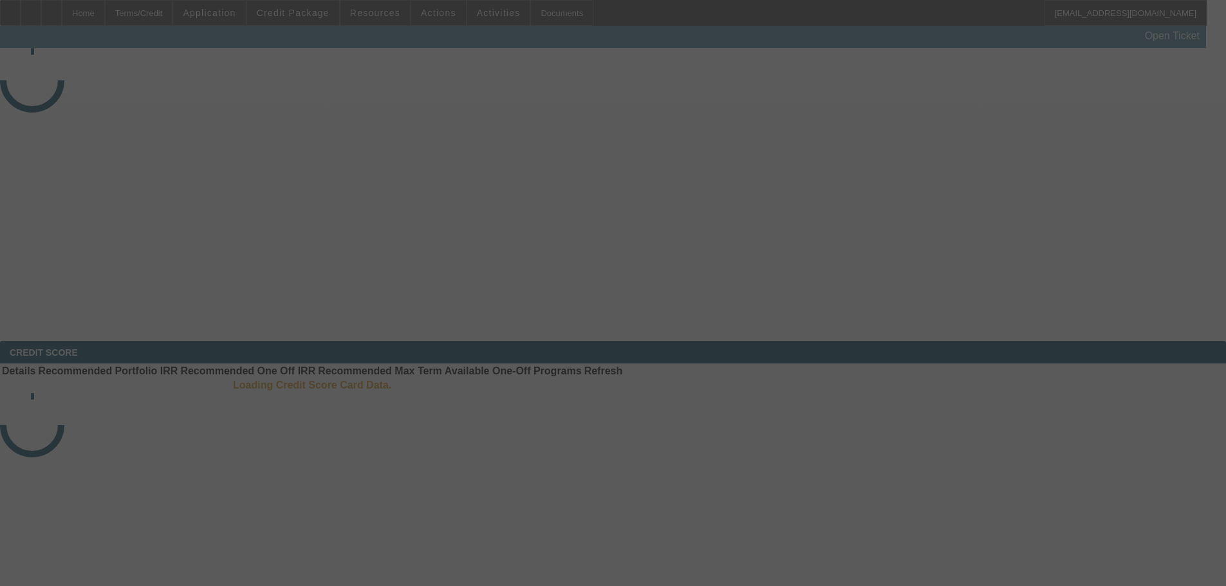
select select "3"
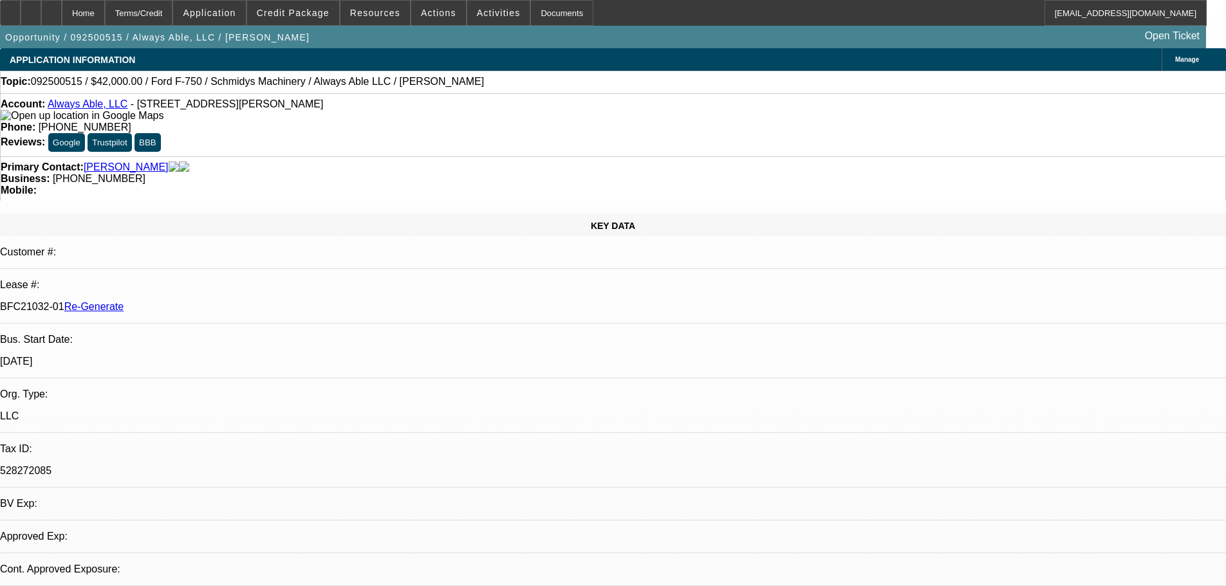
select select "0"
select select "6"
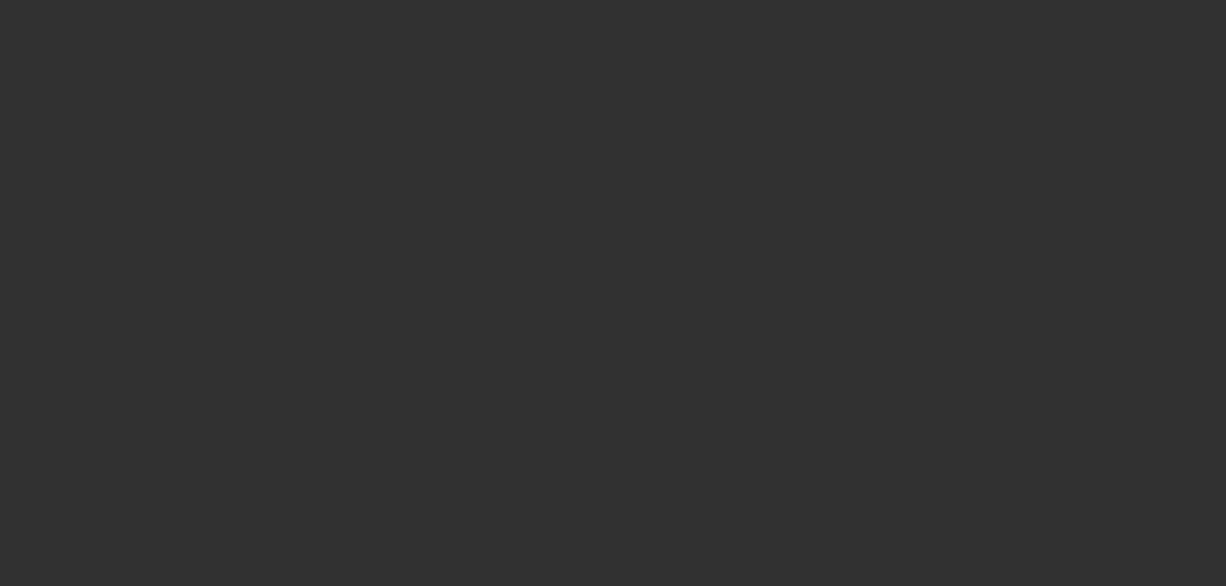
select select "3"
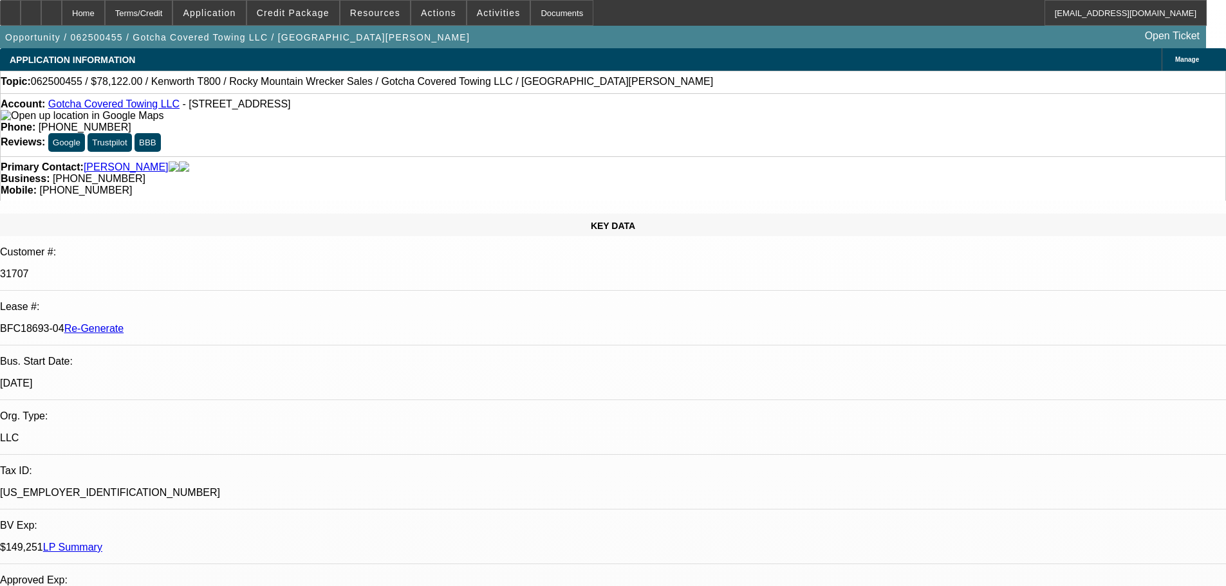
select select "0"
select select "3"
select select "0.1"
select select "4"
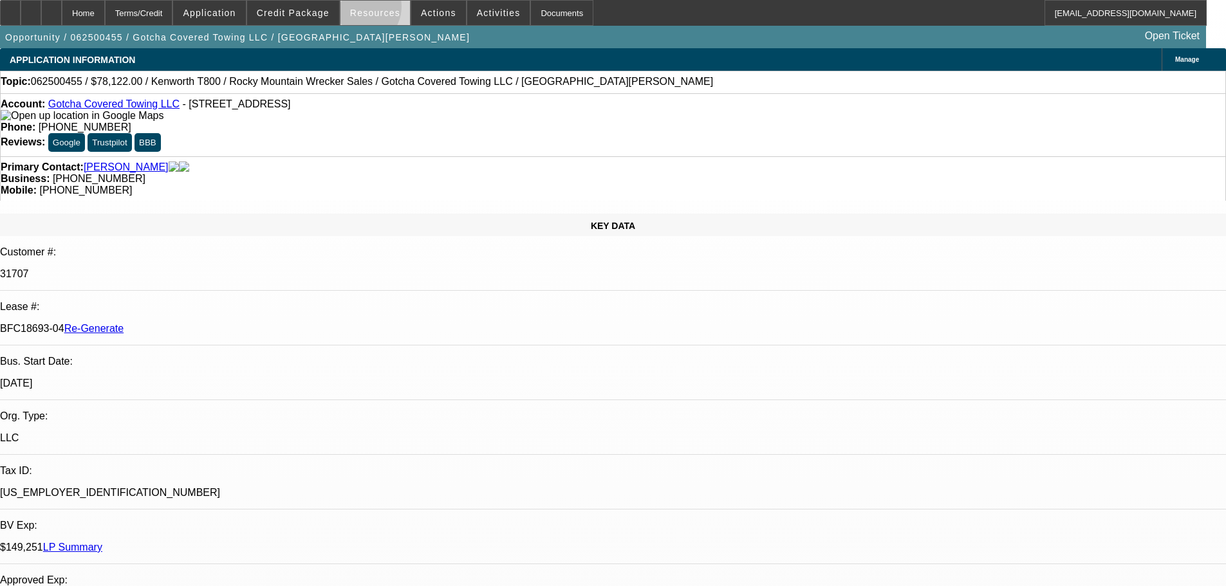
click at [364, 10] on span "Resources" at bounding box center [375, 13] width 50 height 10
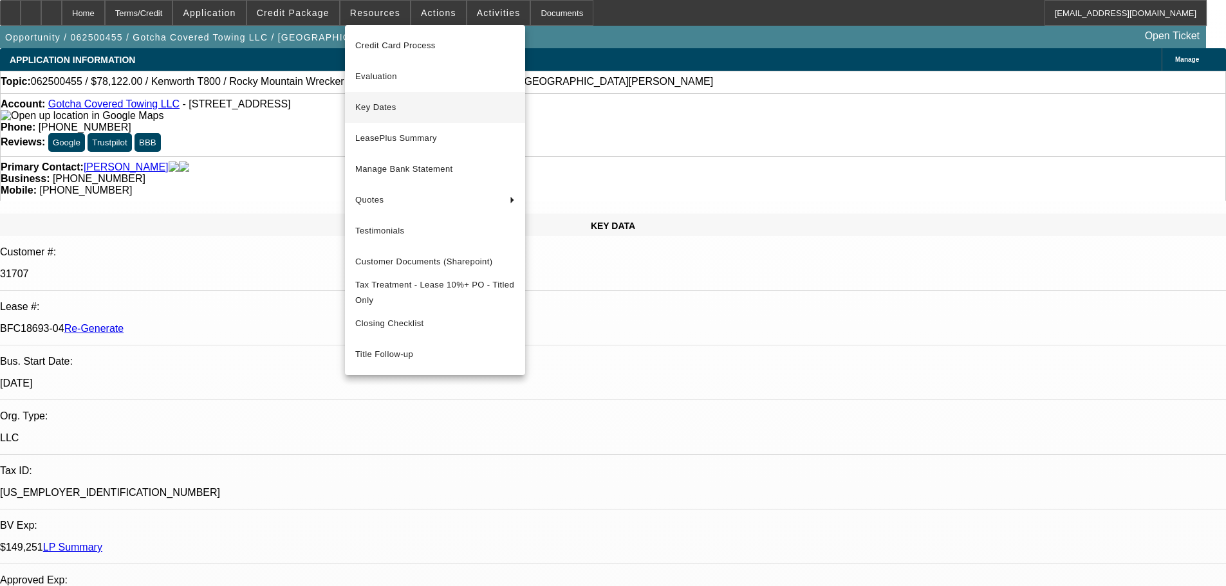
click at [407, 100] on span "Key Dates" at bounding box center [435, 107] width 160 height 15
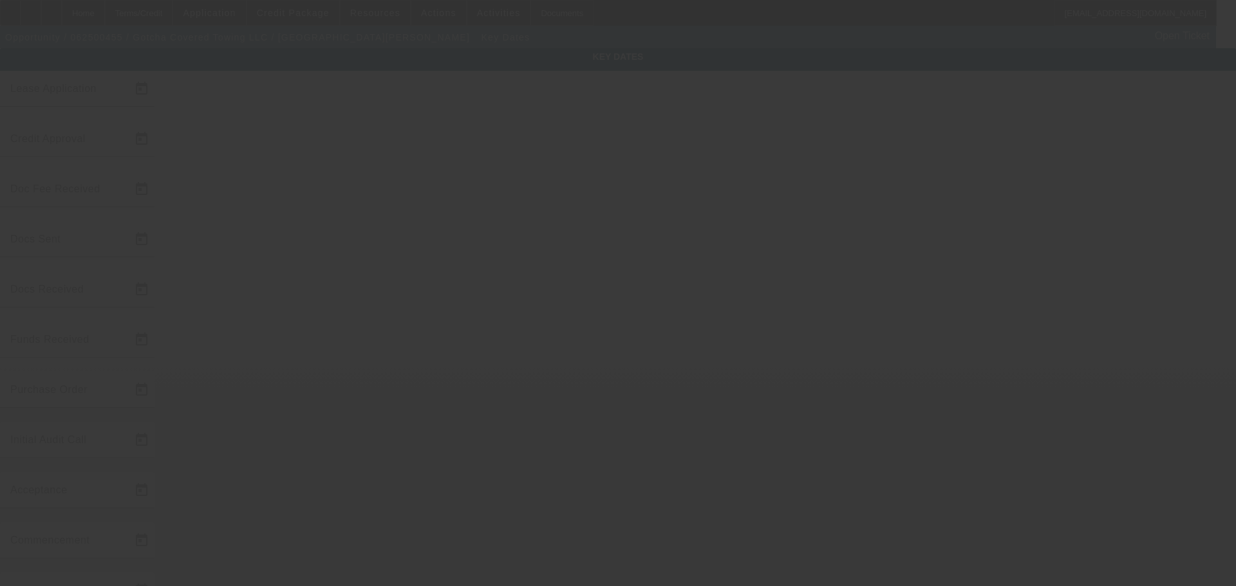
type input "[DATE]"
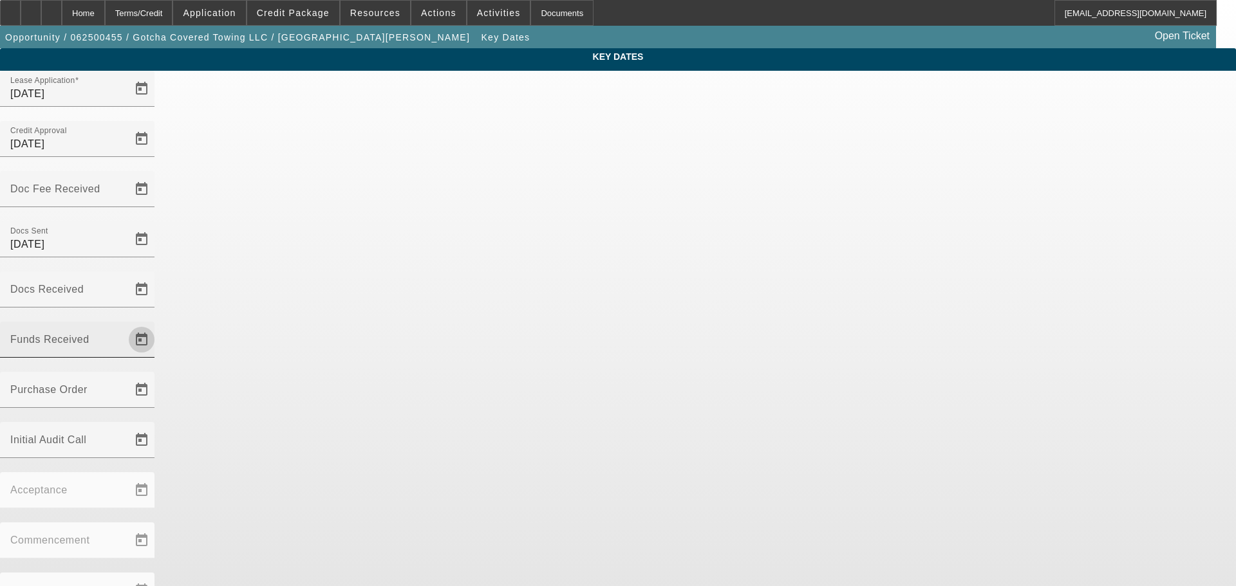
click at [157, 324] on span "Open calendar" at bounding box center [141, 339] width 31 height 31
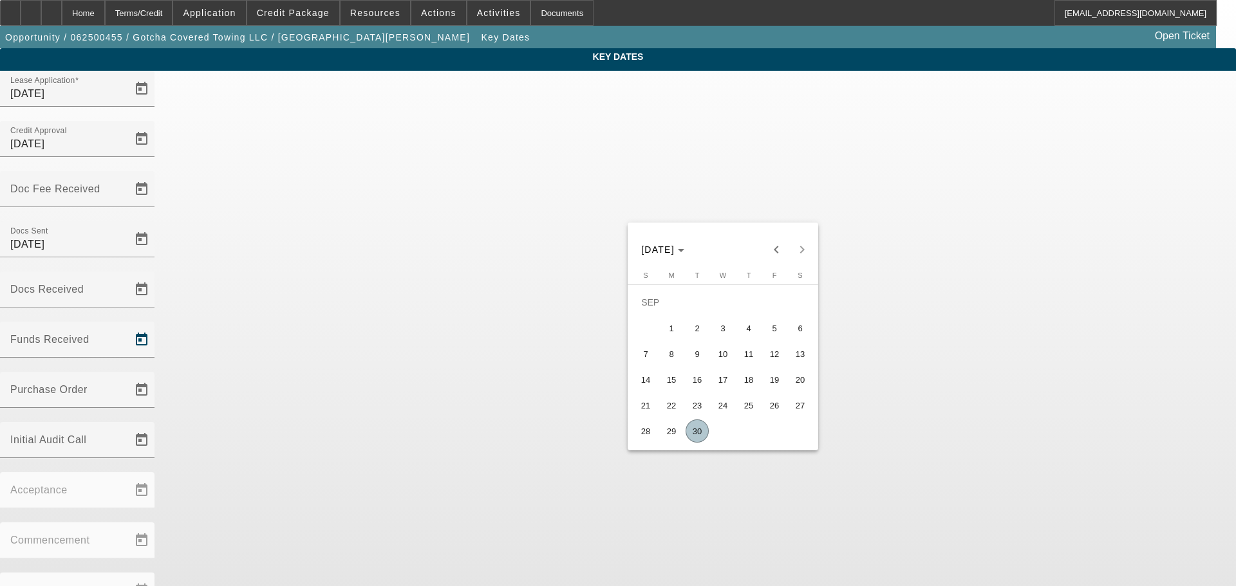
click at [694, 435] on span "30" at bounding box center [696, 431] width 23 height 23
type input "[DATE]"
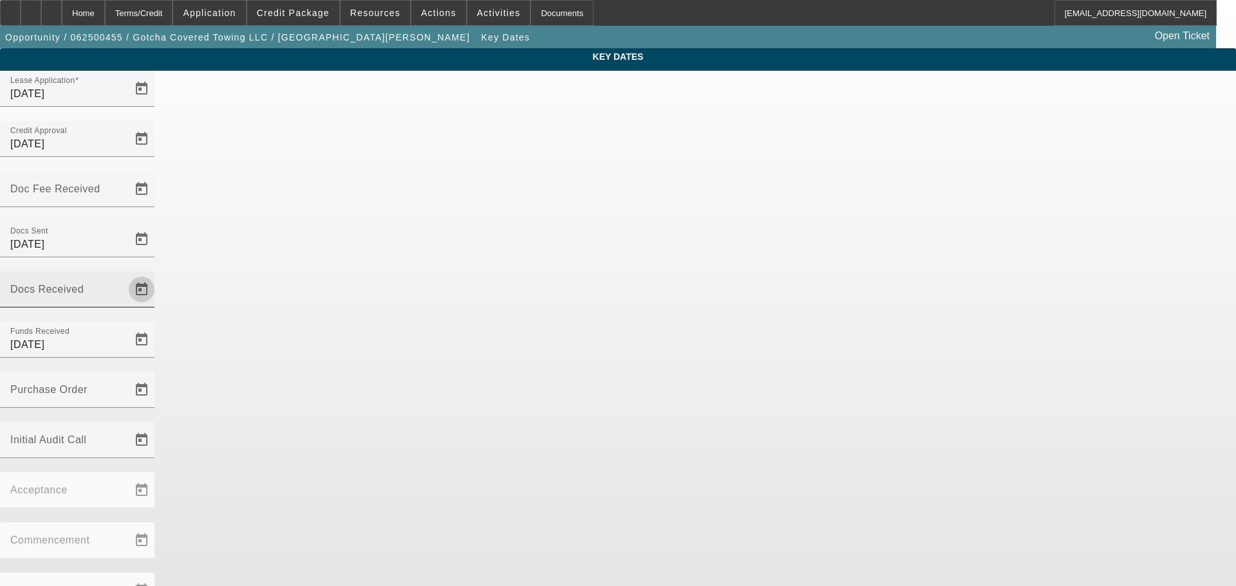
click at [157, 274] on span "Open calendar" at bounding box center [141, 289] width 31 height 31
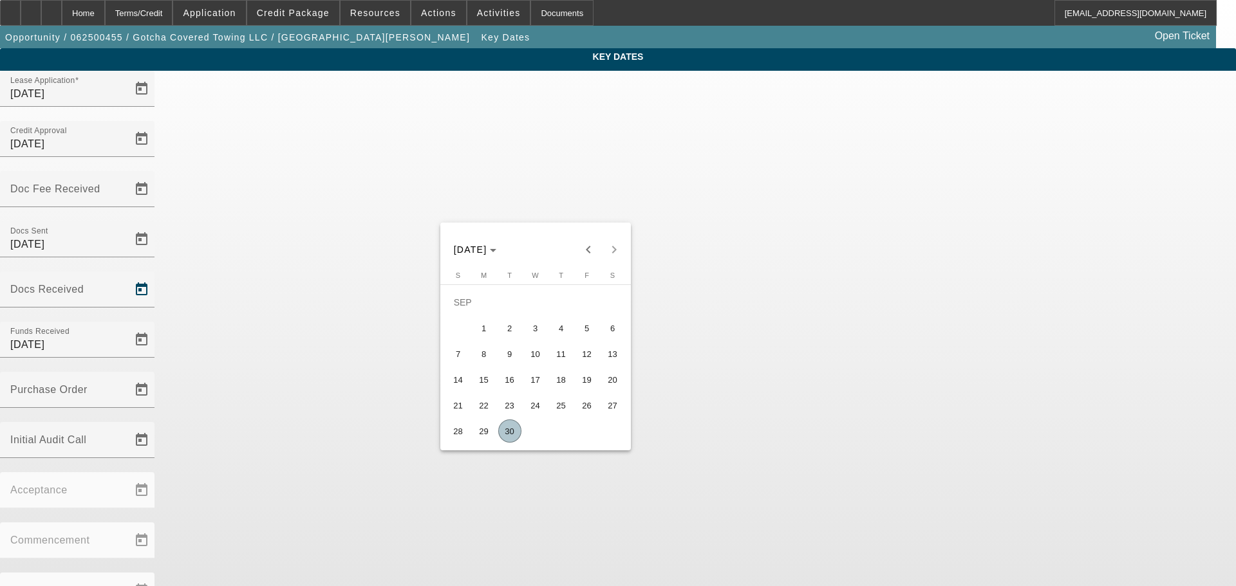
click at [512, 430] on span "30" at bounding box center [509, 431] width 23 height 23
type input "[DATE]"
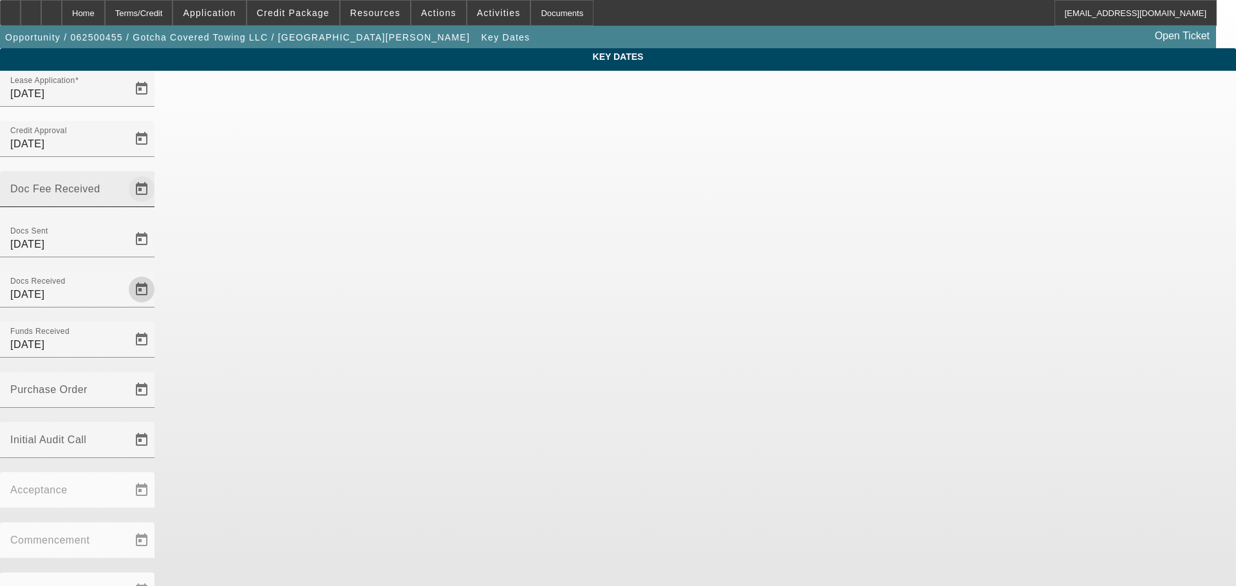
click at [157, 174] on span "Open calendar" at bounding box center [141, 189] width 31 height 31
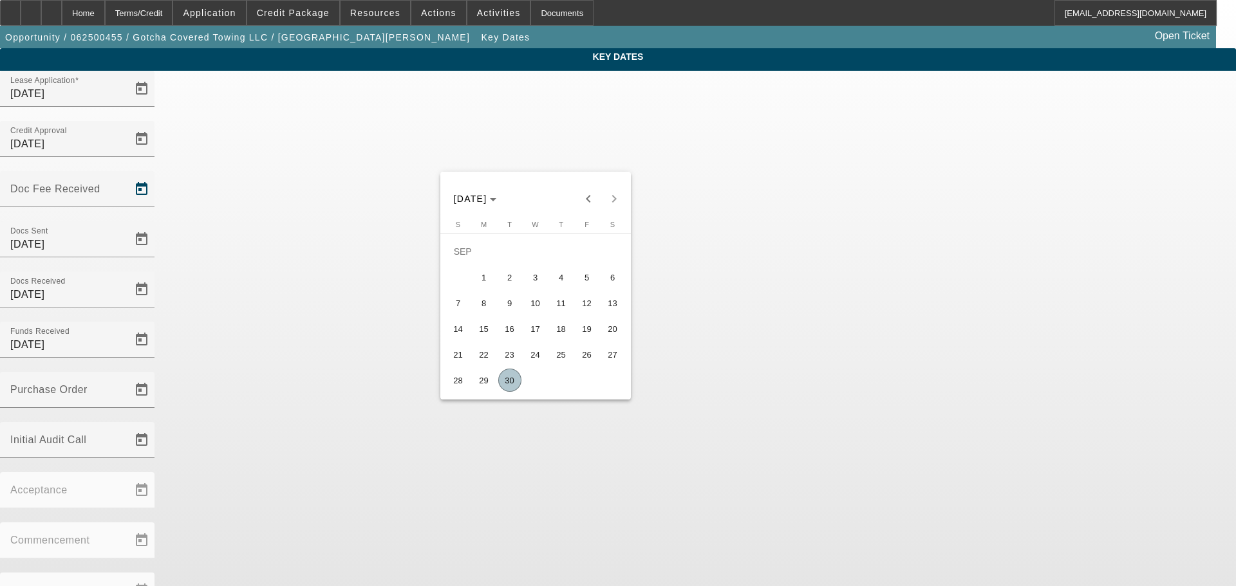
click at [483, 384] on span "29" at bounding box center [483, 380] width 23 height 23
type input "[DATE]"
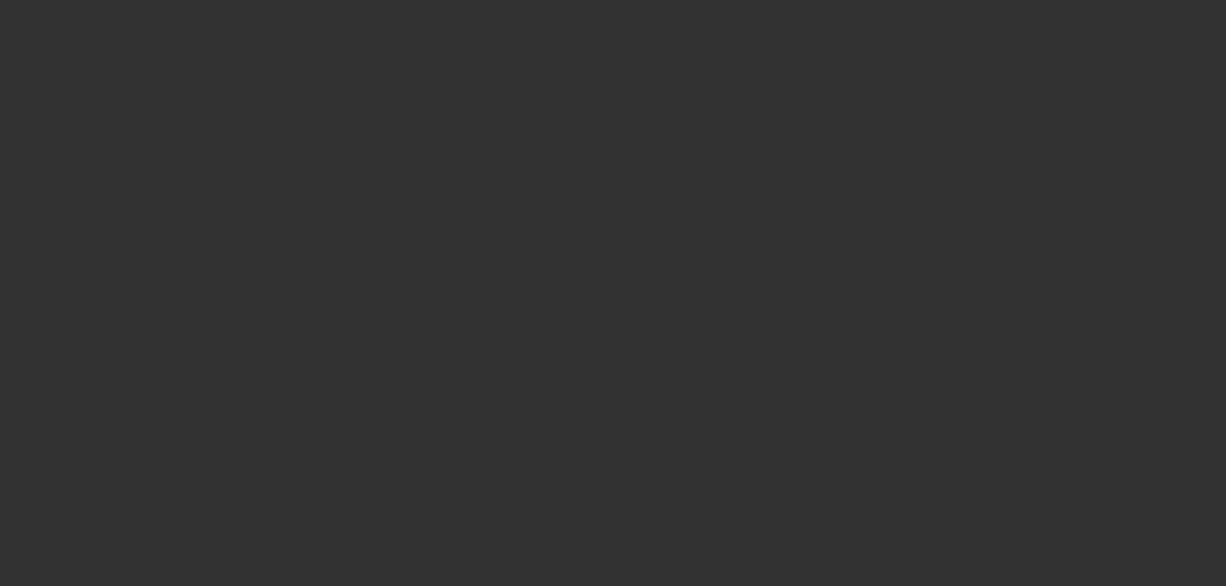
select select "3"
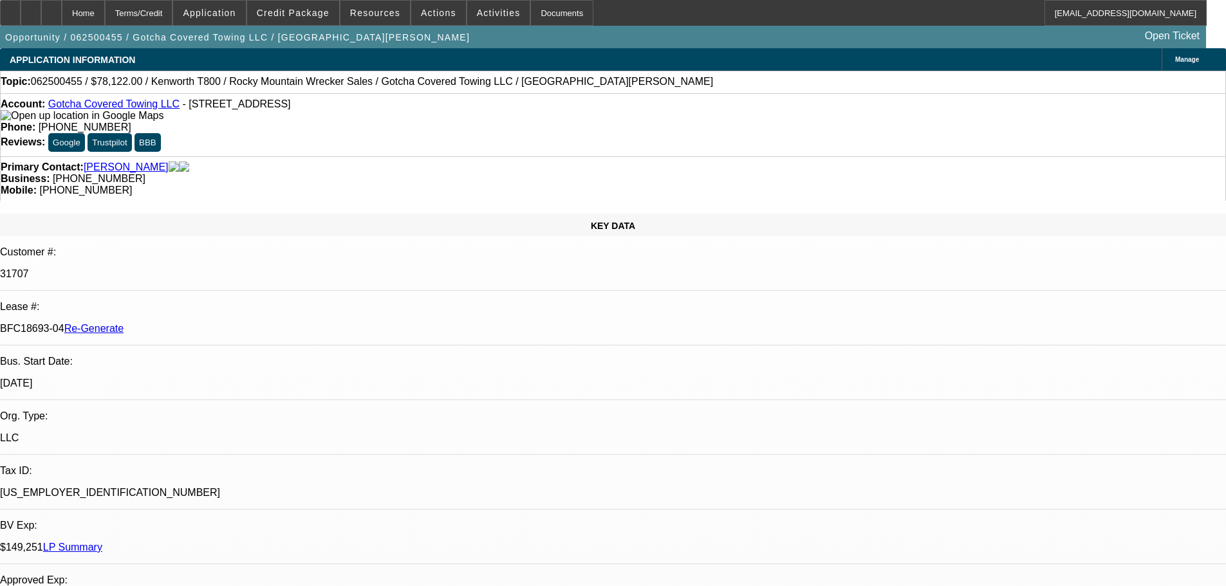
select select "0"
select select "3"
select select "0.1"
select select "4"
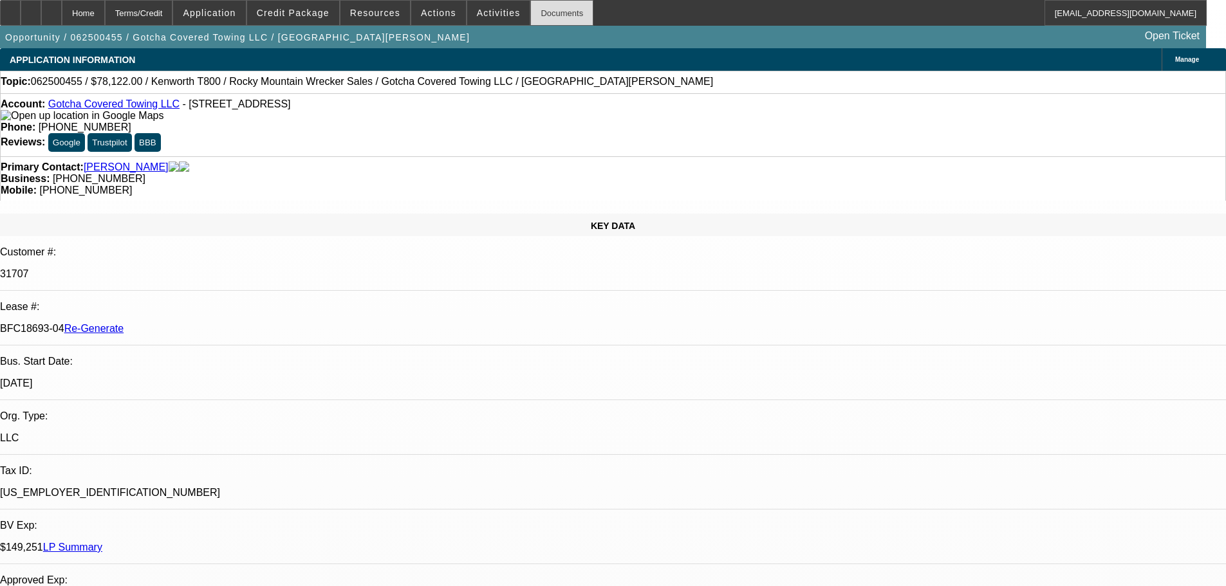
click at [558, 11] on div "Documents" at bounding box center [561, 13] width 63 height 26
drag, startPoint x: 982, startPoint y: 437, endPoint x: 943, endPoint y: 436, distance: 38.6
copy p "15,040.98"
click at [429, 7] on span at bounding box center [438, 12] width 55 height 31
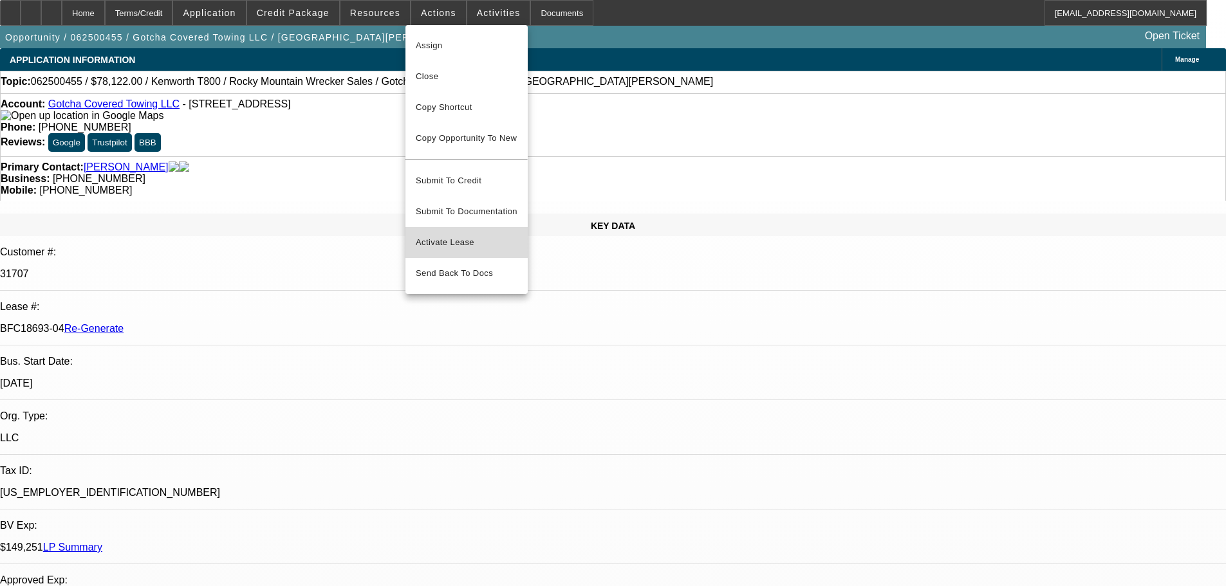
click at [470, 235] on span "Activate Lease" at bounding box center [467, 242] width 102 height 15
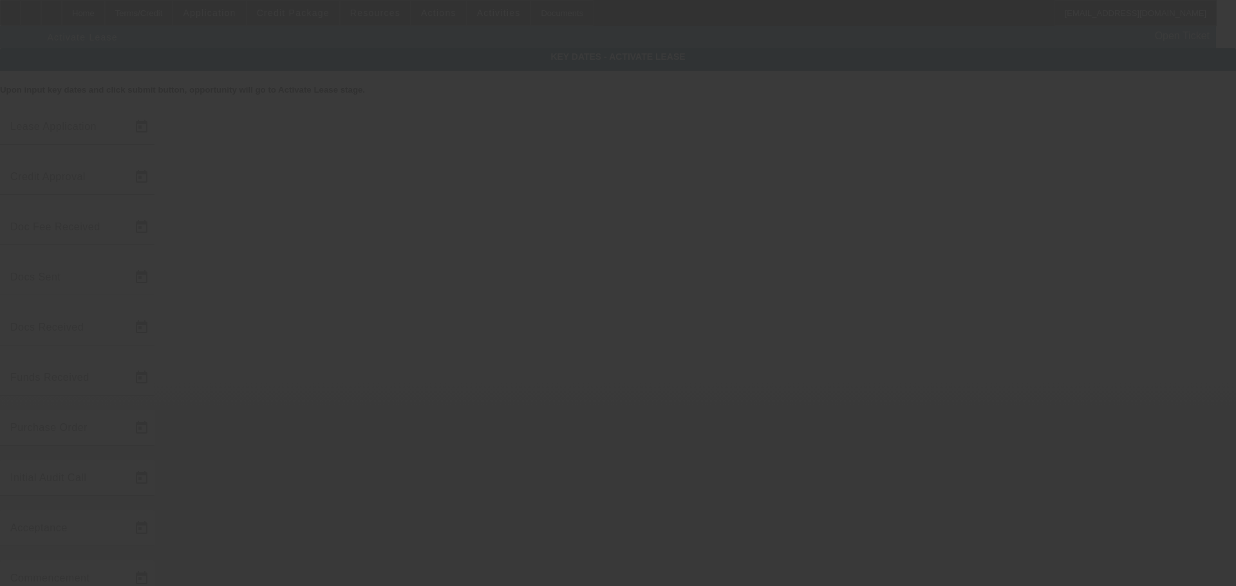
type input "[DATE]"
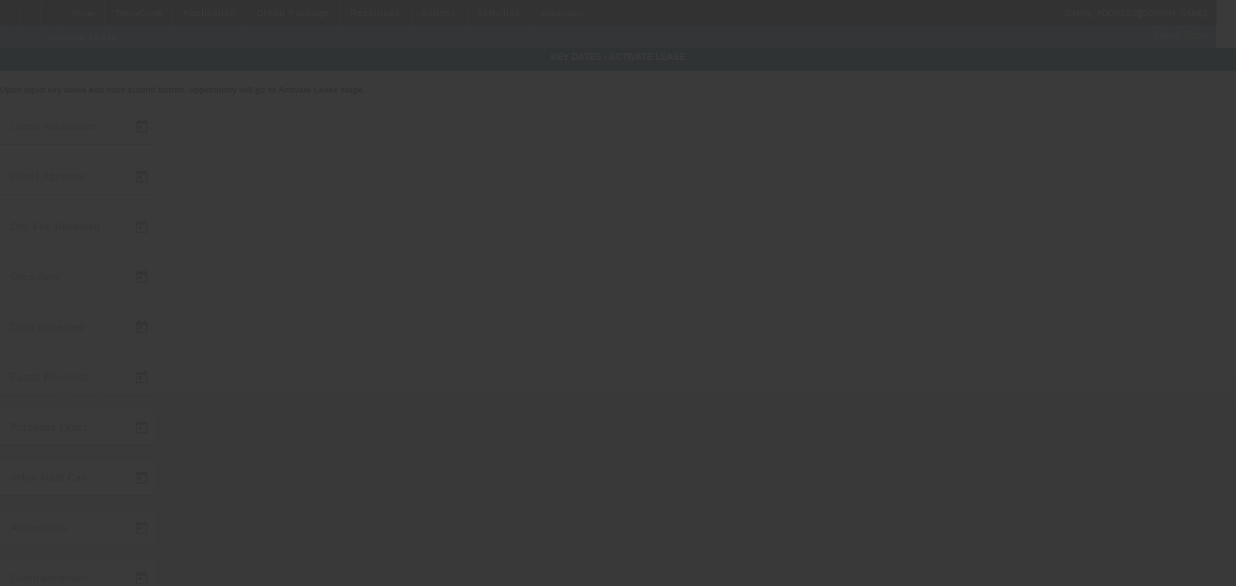
type input "[DATE]"
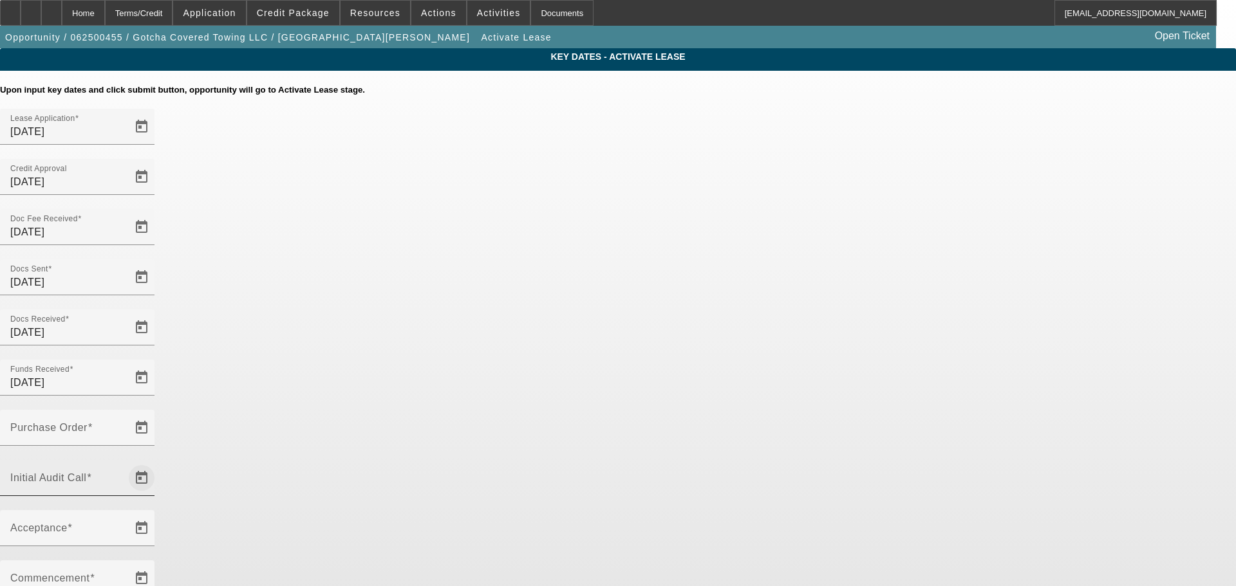
click at [157, 463] on span "Open calendar" at bounding box center [141, 478] width 31 height 31
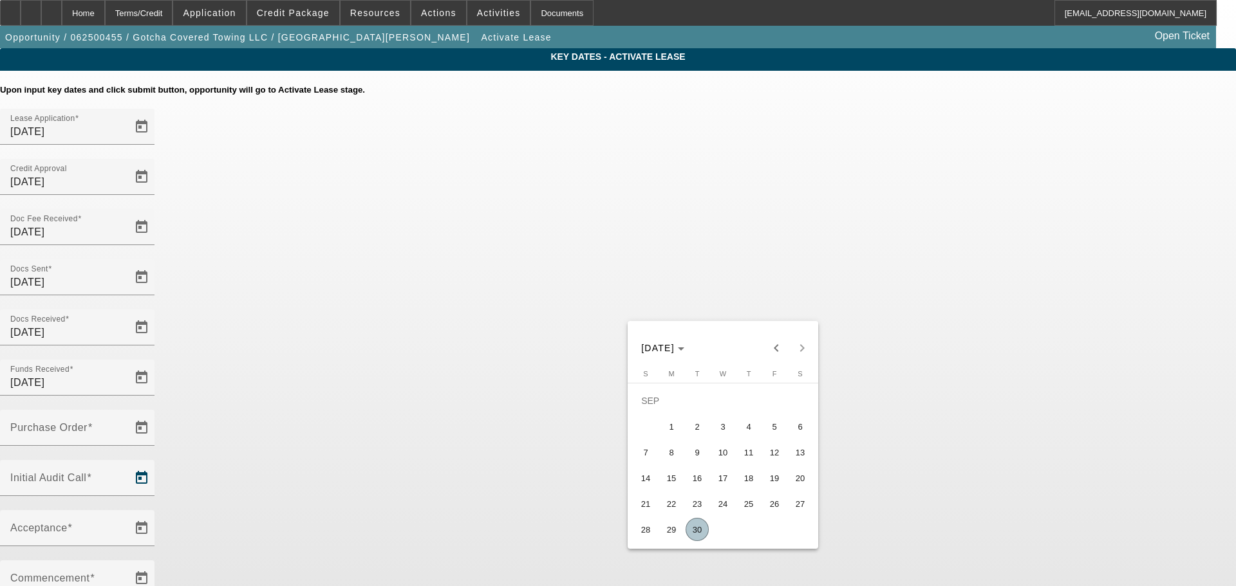
click at [693, 529] on span "30" at bounding box center [696, 529] width 23 height 23
type input "[DATE]"
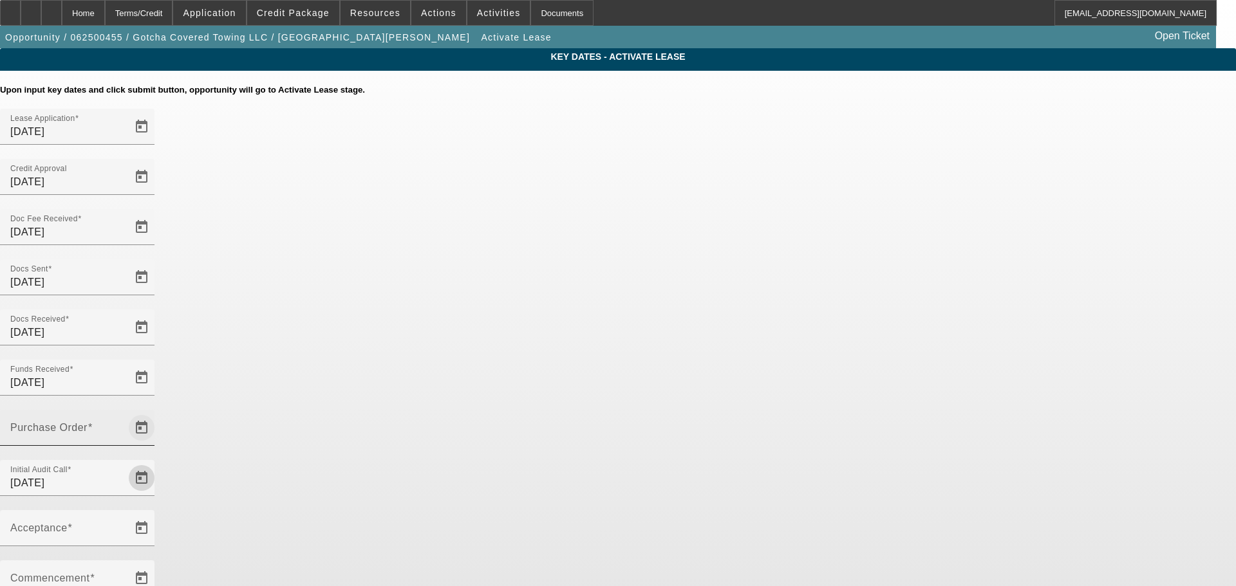
click at [157, 412] on span "Open calendar" at bounding box center [141, 427] width 31 height 31
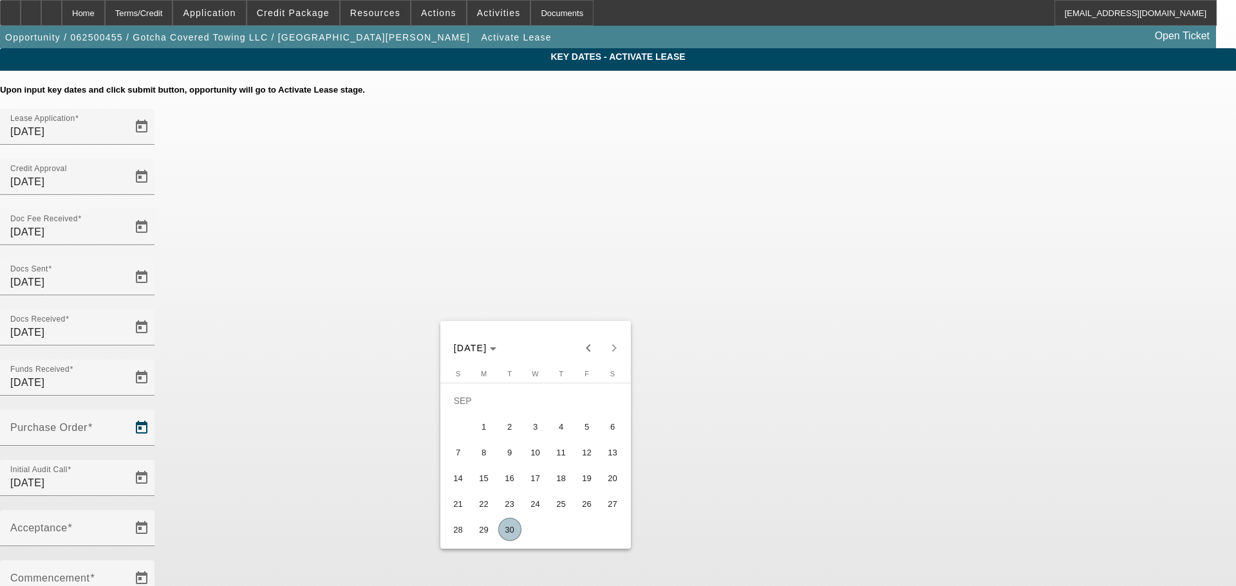
click at [508, 532] on span "30" at bounding box center [509, 529] width 23 height 23
type input "[DATE]"
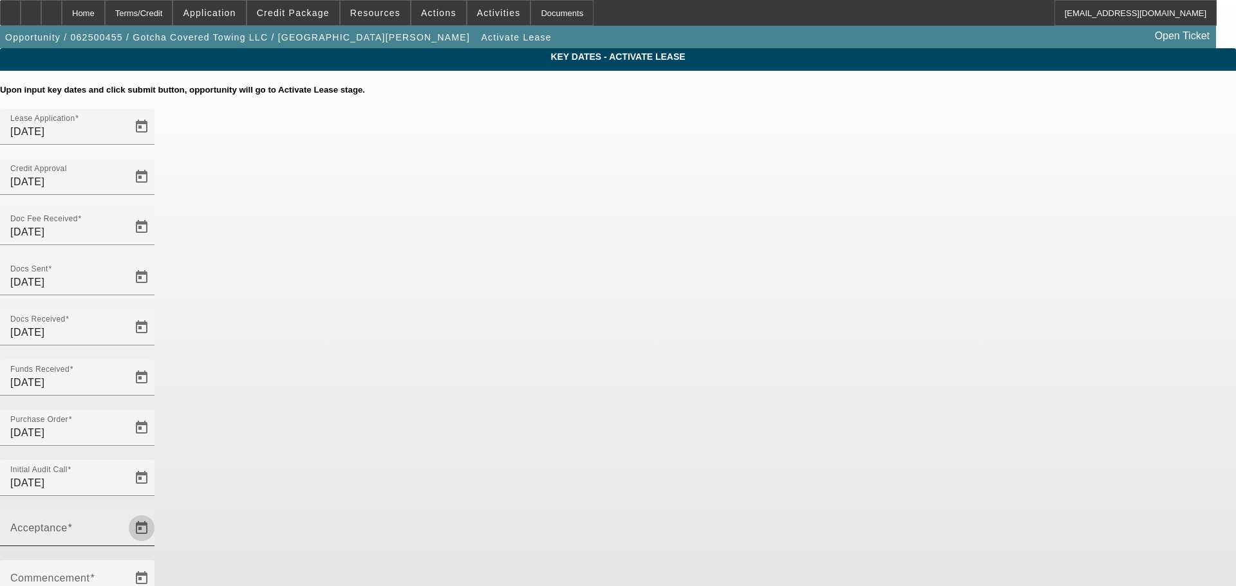
click at [157, 513] on span "Open calendar" at bounding box center [141, 528] width 31 height 31
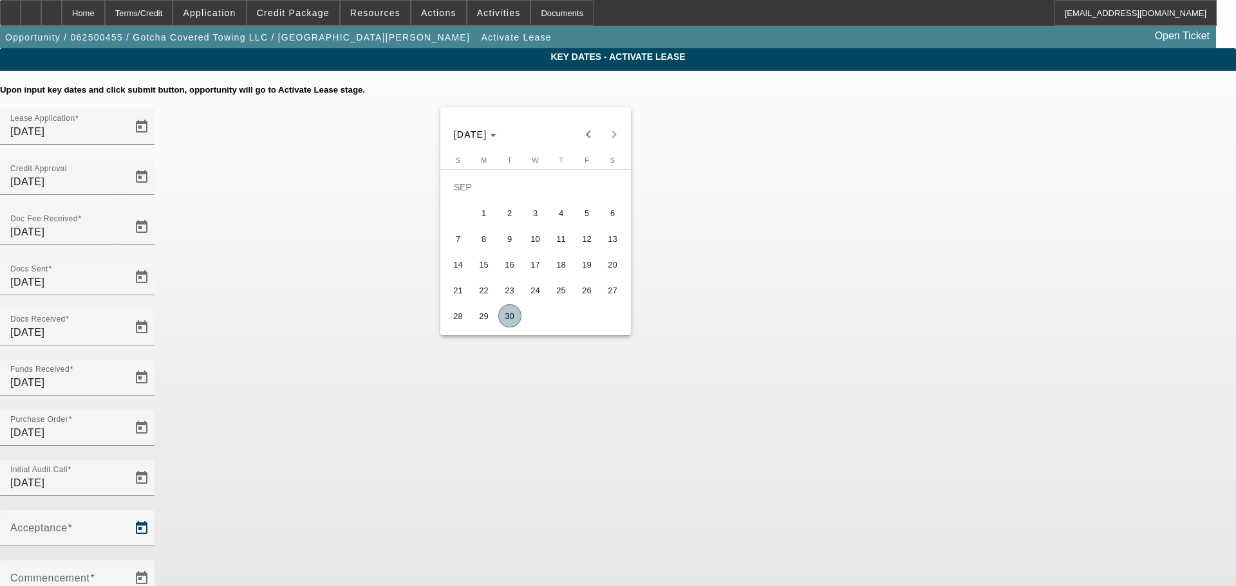
click at [514, 318] on span "30" at bounding box center [509, 315] width 23 height 23
type input "[DATE]"
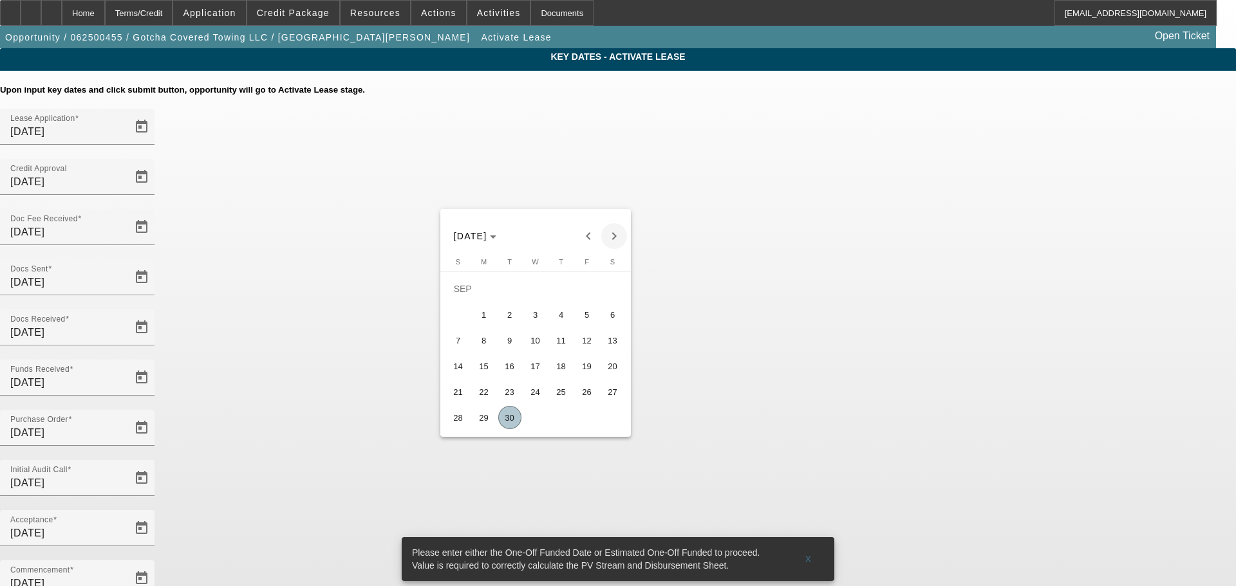
click at [616, 227] on span "Next month" at bounding box center [614, 236] width 26 height 26
click at [482, 315] on span "6" at bounding box center [483, 314] width 23 height 23
type input "[DATE]"
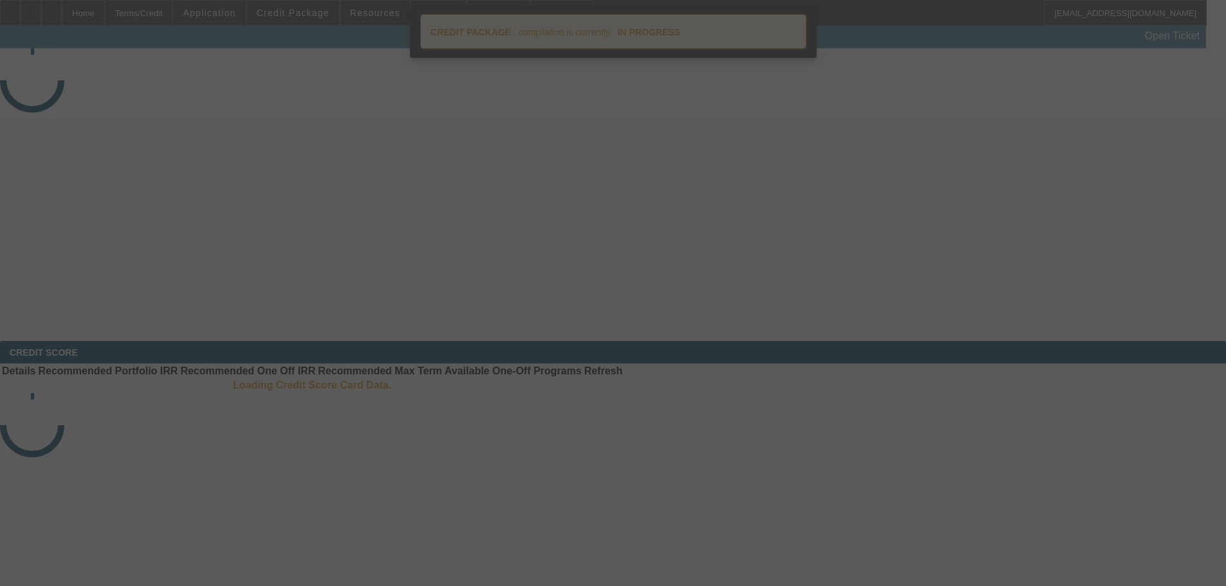
select select "4"
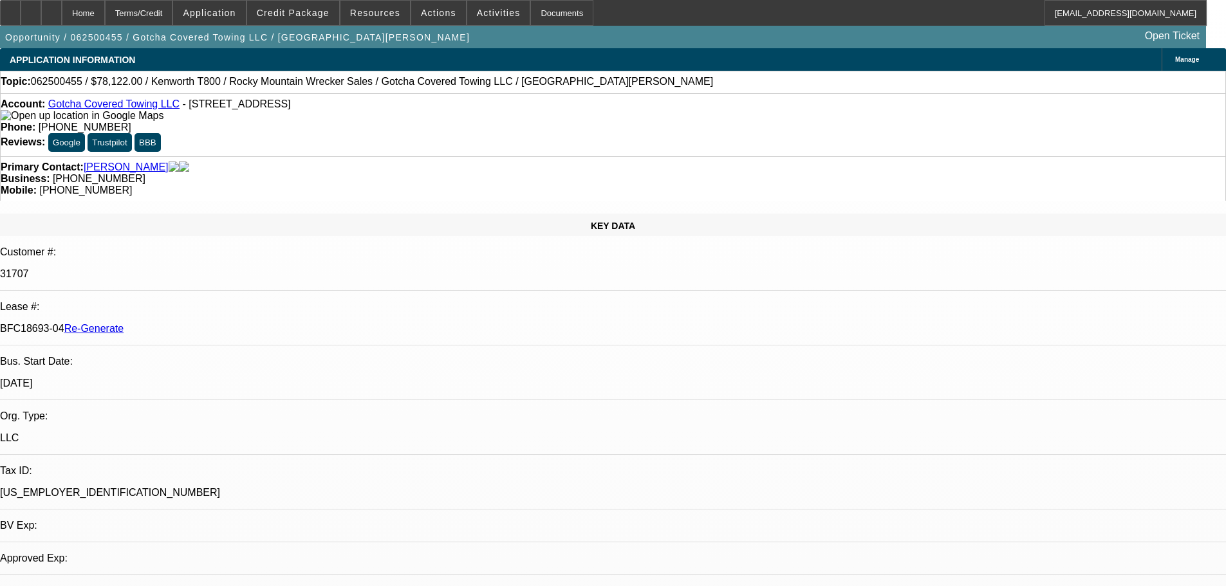
select select "0"
select select "3"
select select "0.1"
select select "4"
